Goal: Task Accomplishment & Management: Use online tool/utility

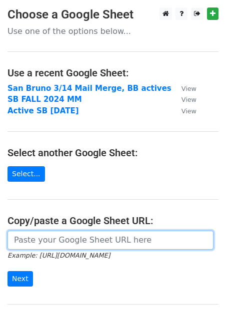
click at [99, 242] on input "url" at bounding box center [110, 240] width 206 height 19
paste input "[URL][DOMAIN_NAME]"
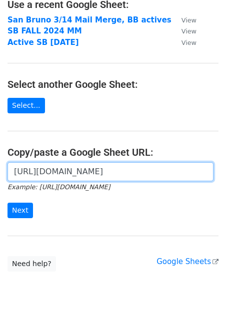
scroll to position [76, 0]
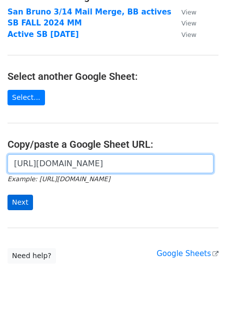
type input "[URL][DOMAIN_NAME]"
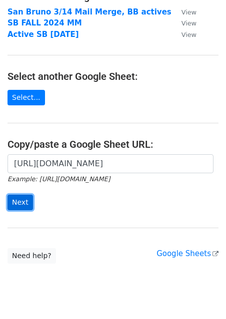
click at [22, 210] on input "Next" at bounding box center [19, 202] width 25 height 15
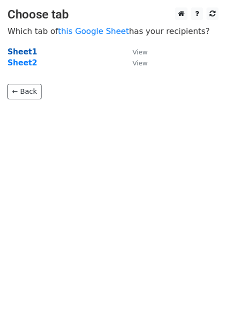
click at [22, 50] on strong "Sheet1" at bounding box center [21, 51] width 29 height 9
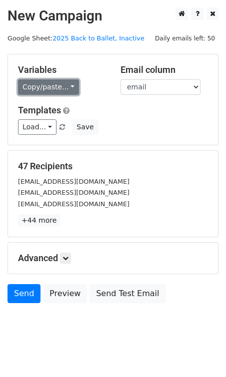
click at [30, 90] on link "Copy/paste..." at bounding box center [48, 86] width 61 height 15
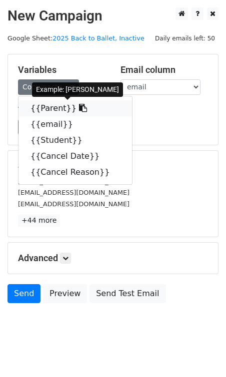
click at [41, 107] on link "{{Parent}}" at bounding box center [74, 108] width 113 height 16
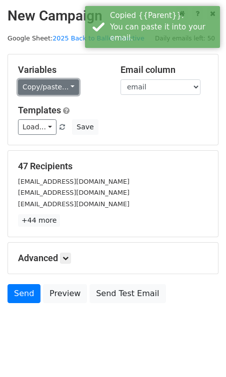
click at [45, 88] on link "Copy/paste..." at bounding box center [48, 86] width 61 height 15
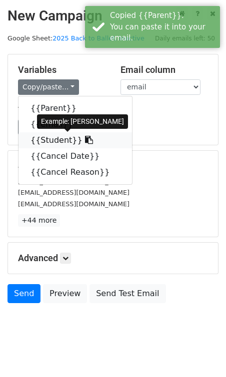
click at [54, 142] on link "{{Student}}" at bounding box center [74, 140] width 113 height 16
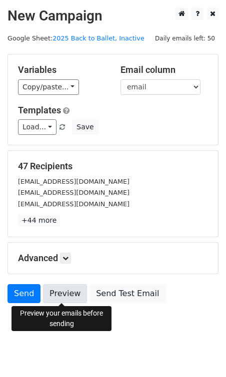
click at [69, 296] on link "Preview" at bounding box center [65, 293] width 44 height 19
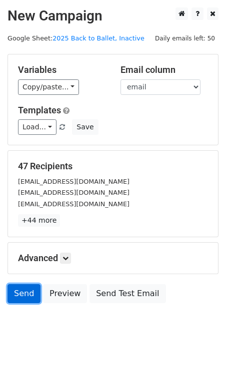
click at [25, 293] on link "Send" at bounding box center [23, 293] width 33 height 19
